Goal: Task Accomplishment & Management: Use online tool/utility

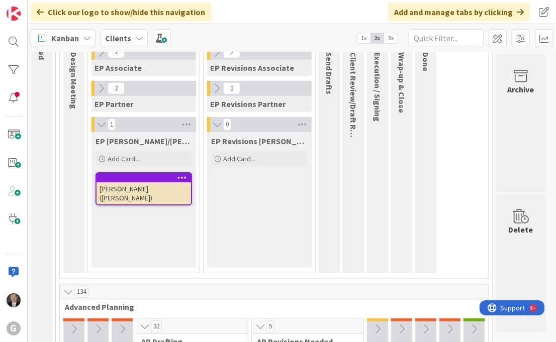
scroll to position [162, 0]
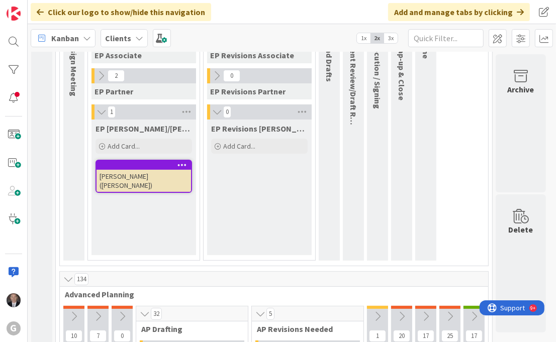
click at [133, 176] on div "[PERSON_NAME] ([PERSON_NAME])" at bounding box center [143, 181] width 94 height 22
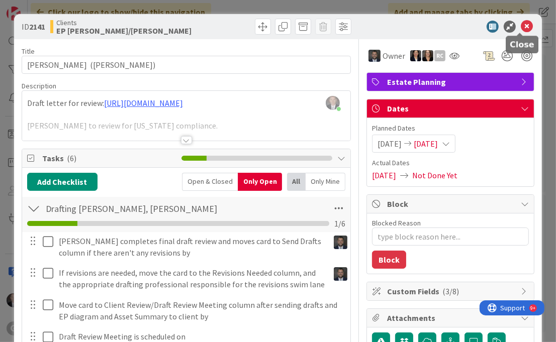
click at [521, 24] on icon at bounding box center [527, 27] width 12 height 12
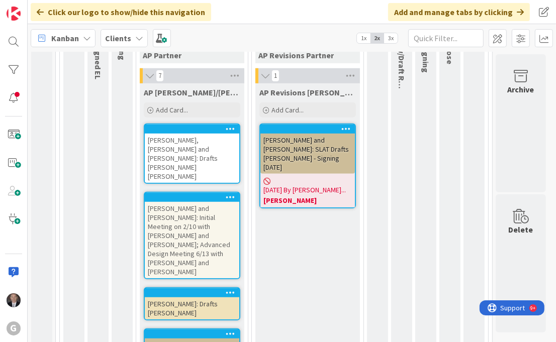
scroll to position [551, 0]
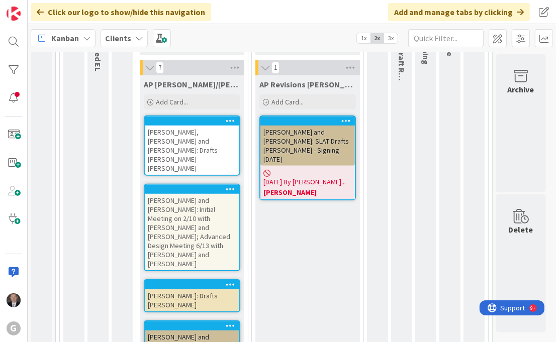
click at [181, 133] on div "Stuck, Eric and Shelly Stuck: Drafts Amanda Joel Bobby" at bounding box center [192, 150] width 94 height 49
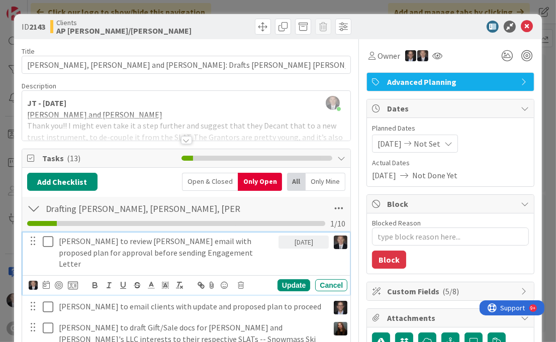
click at [47, 239] on icon at bounding box center [48, 242] width 11 height 12
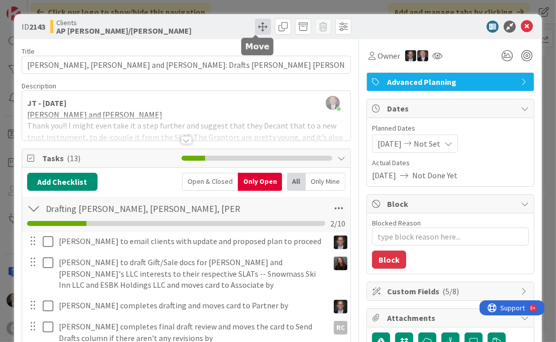
click at [256, 28] on span at bounding box center [263, 27] width 16 height 16
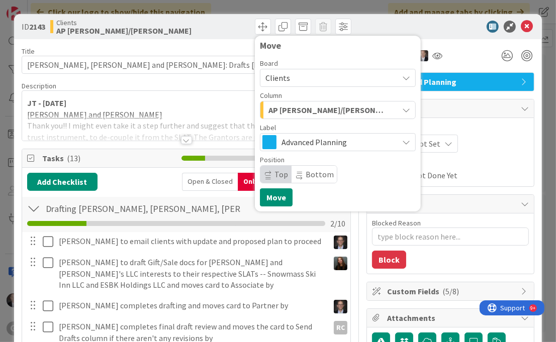
click at [402, 108] on icon "button" at bounding box center [406, 110] width 8 height 8
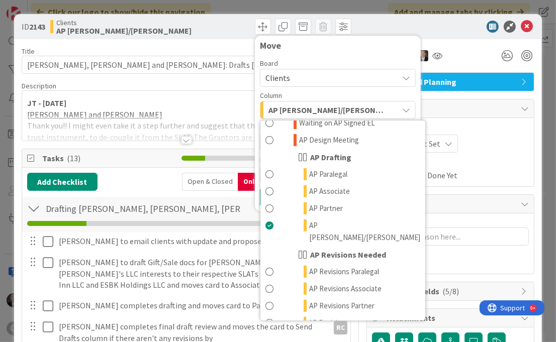
scroll to position [407, 0]
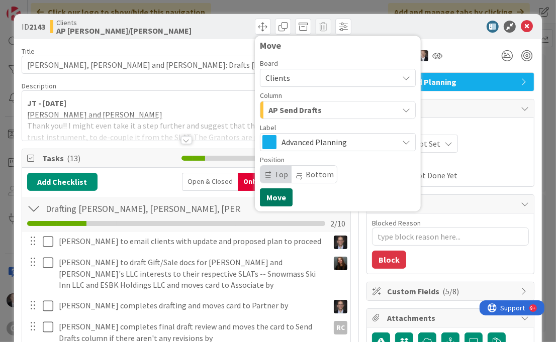
click at [266, 198] on button "Move" at bounding box center [276, 197] width 33 height 18
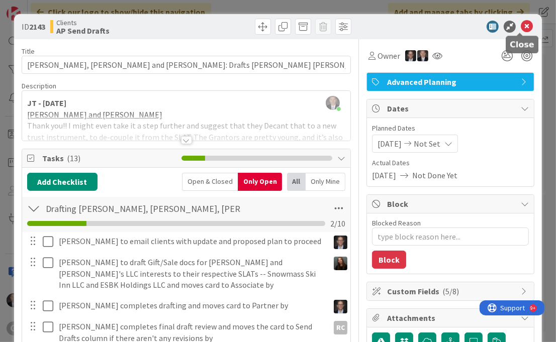
click at [521, 26] on icon at bounding box center [527, 27] width 12 height 12
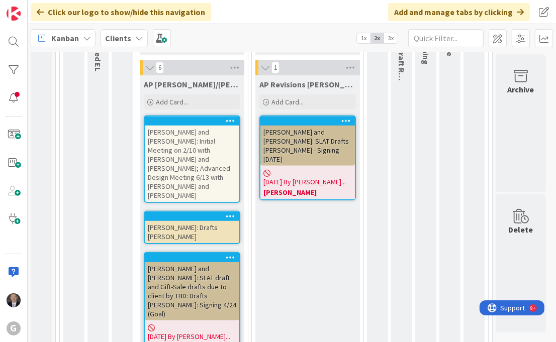
click at [205, 221] on div "LaTerra, Dante: Drafts Bobby Jonas" at bounding box center [192, 232] width 94 height 22
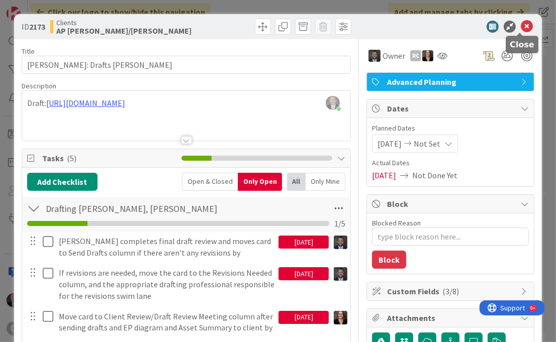
click at [521, 23] on icon at bounding box center [527, 27] width 12 height 12
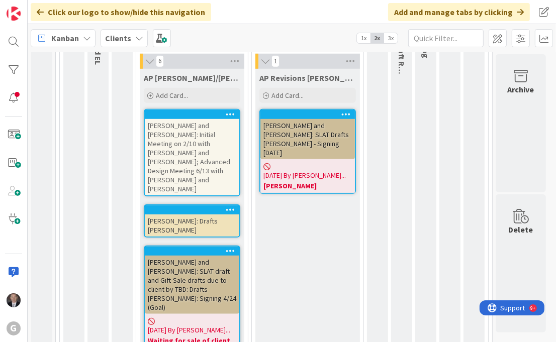
scroll to position [563, 0]
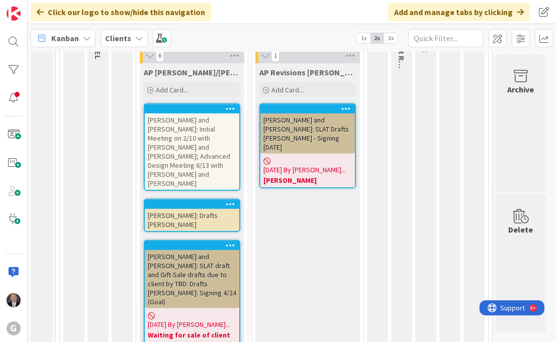
click at [191, 124] on div "Thompson, Darren and Bonnie: Initial Meeting on 2/10 with Brad and Joel; Advanc…" at bounding box center [192, 152] width 94 height 76
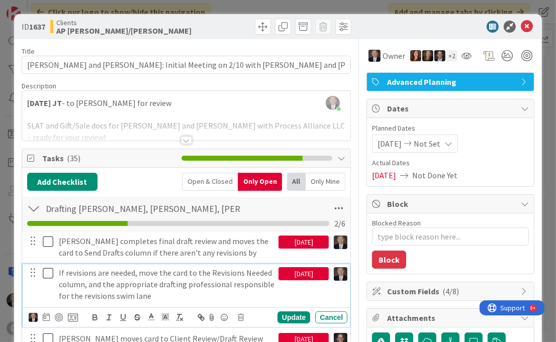
click at [138, 282] on p "If revisions are needed, move the card to the Revisions Needed column, and the …" at bounding box center [167, 284] width 216 height 34
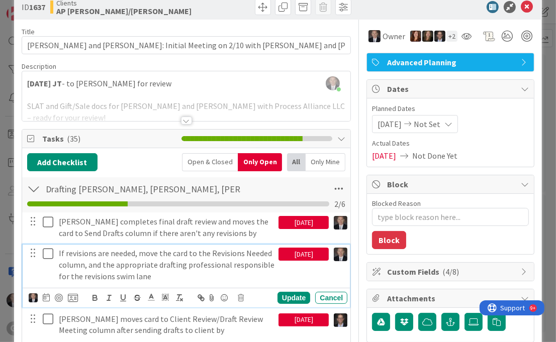
scroll to position [24, 0]
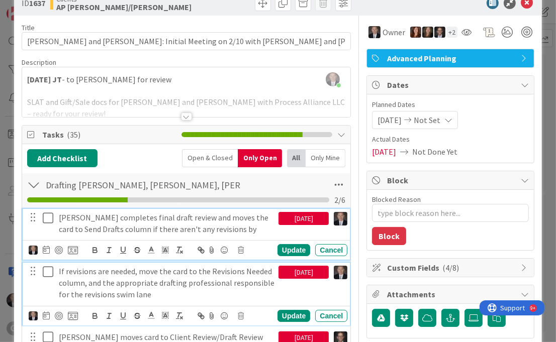
click at [47, 214] on icon at bounding box center [48, 218] width 11 height 12
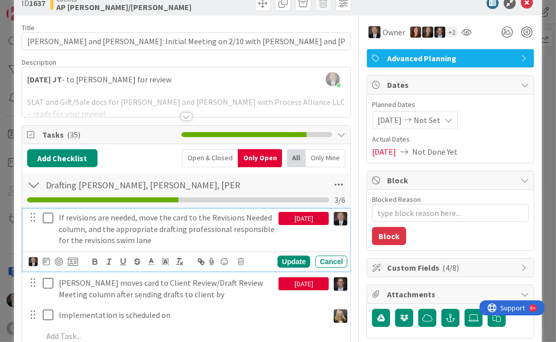
click at [121, 227] on p "If revisions are needed, move the card to the Revisions Needed column, and the …" at bounding box center [167, 229] width 216 height 34
click at [242, 258] on icon at bounding box center [241, 261] width 6 height 7
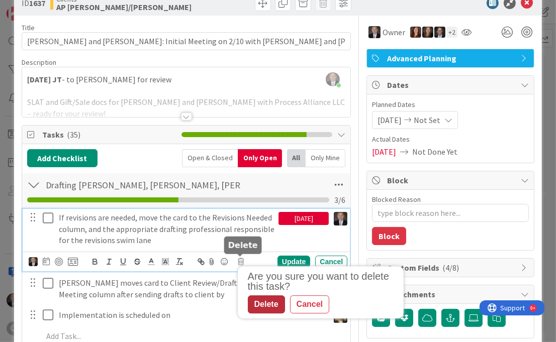
click at [271, 303] on div "Delete" at bounding box center [266, 305] width 37 height 18
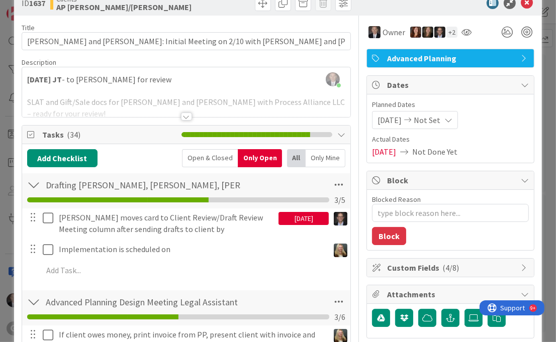
scroll to position [0, 0]
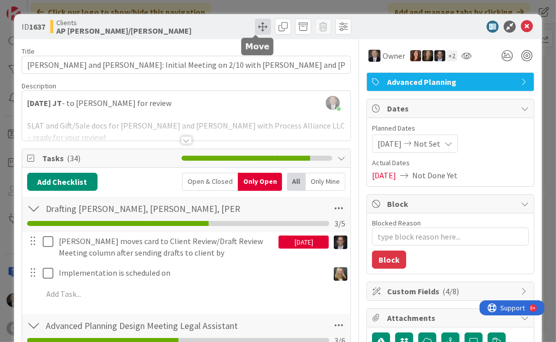
click at [256, 23] on span at bounding box center [263, 27] width 16 height 16
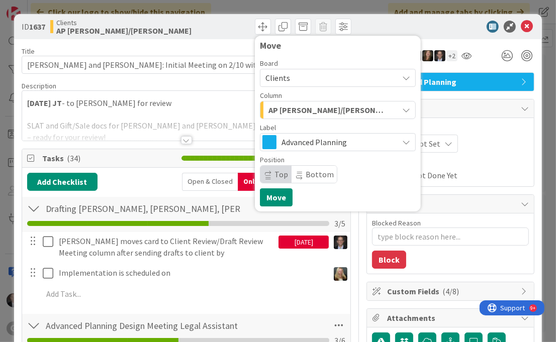
click at [402, 111] on icon "button" at bounding box center [406, 110] width 8 height 8
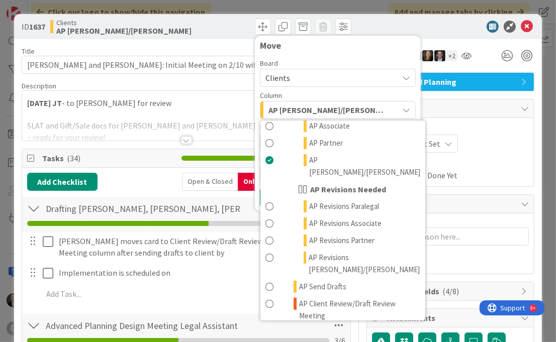
scroll to position [474, 0]
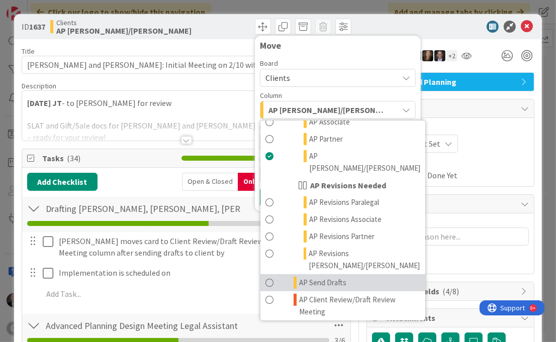
click at [302, 277] on span "AP Send Drafts" at bounding box center [322, 283] width 47 height 12
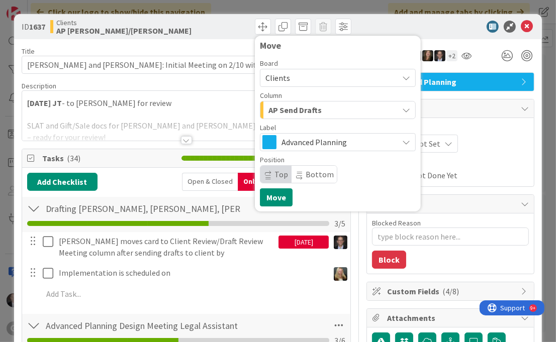
click at [270, 186] on div "Move Board Clients Column AP Send Drafts Waiting to be scheduled New Estate Pla…" at bounding box center [338, 124] width 156 height 166
click at [270, 192] on button "Move" at bounding box center [276, 197] width 33 height 18
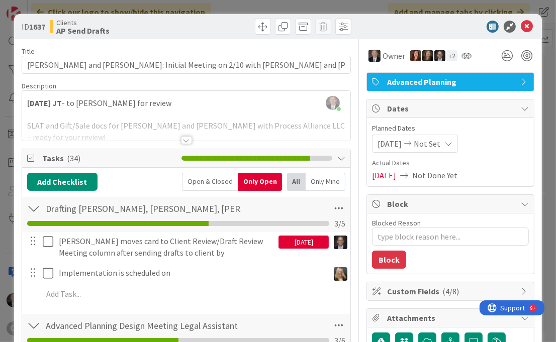
type textarea "x"
click at [521, 24] on icon at bounding box center [527, 27] width 12 height 12
